Goal: Task Accomplishment & Management: Use online tool/utility

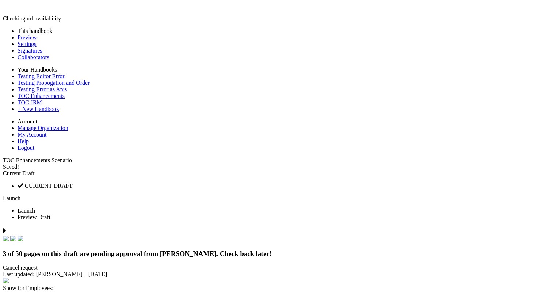
click at [3, 157] on link at bounding box center [3, 157] width 0 height 0
click at [31, 41] on link "Preview" at bounding box center [27, 37] width 19 height 6
